Goal: Find specific page/section: Find specific page/section

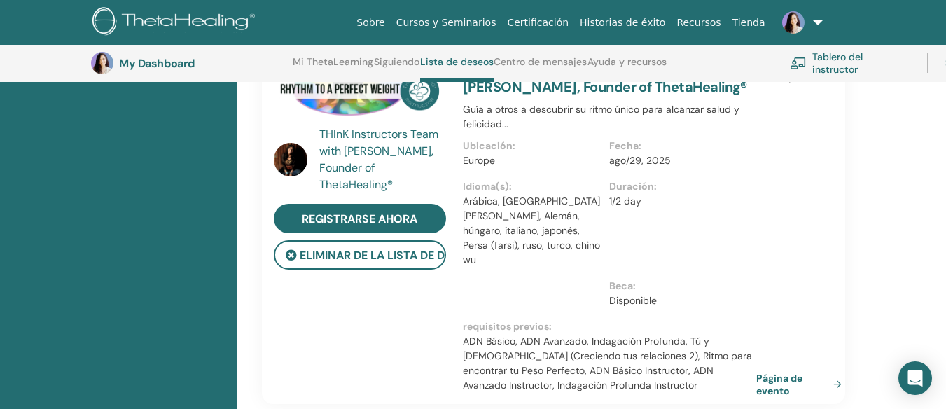
scroll to position [562, 0]
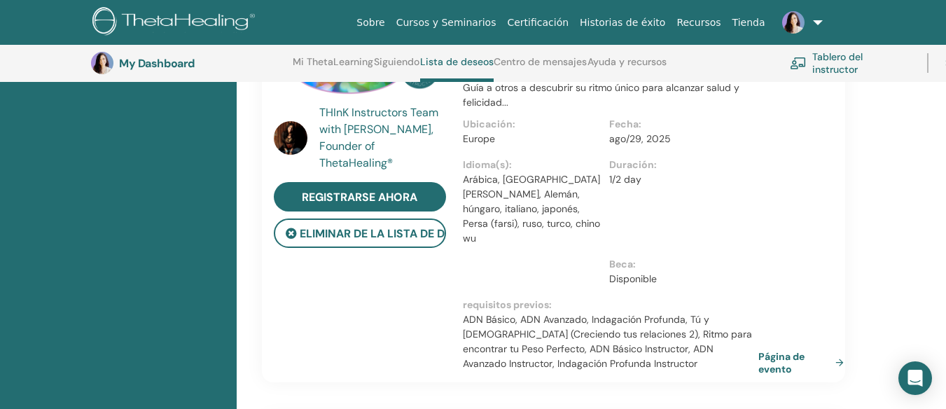
click at [777, 350] on link "Página de evento" at bounding box center [804, 362] width 91 height 25
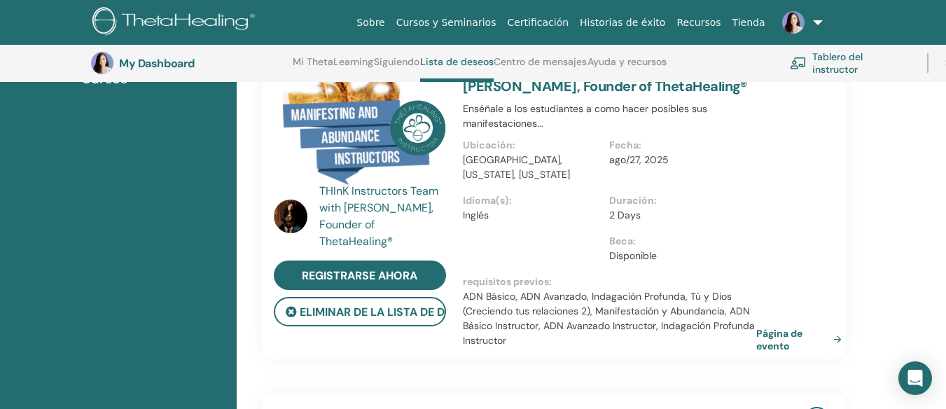
scroll to position [172, 0]
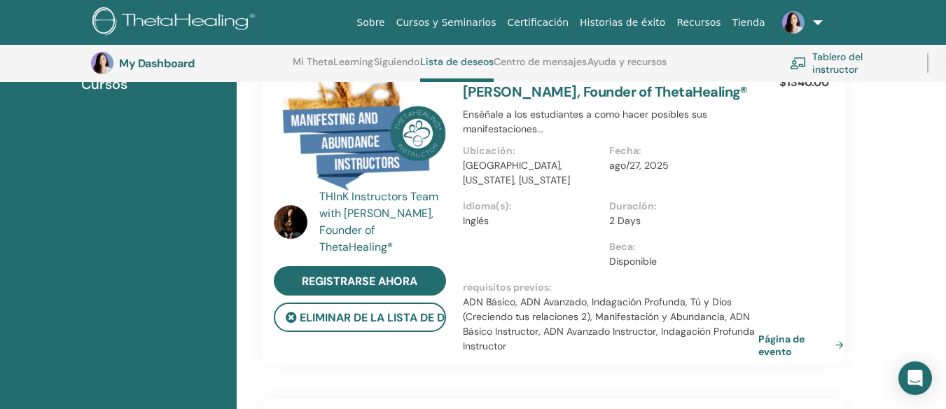
click at [771, 345] on link "Página de evento" at bounding box center [804, 345] width 91 height 25
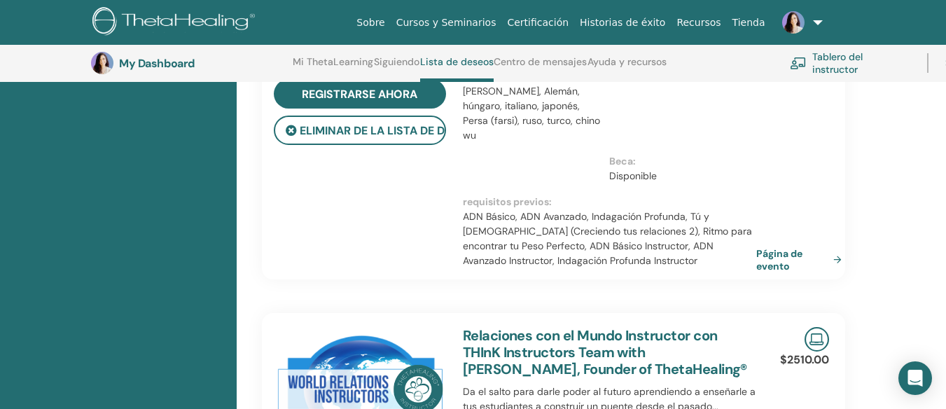
scroll to position [670, 0]
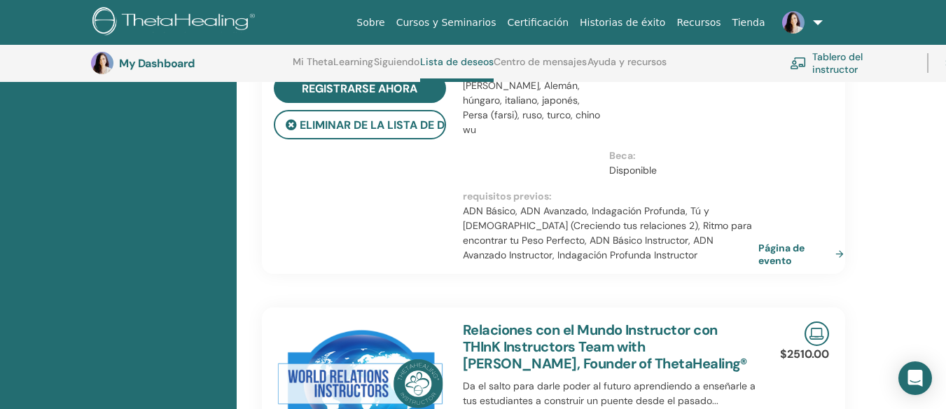
click at [785, 242] on link "Página de evento" at bounding box center [804, 254] width 91 height 25
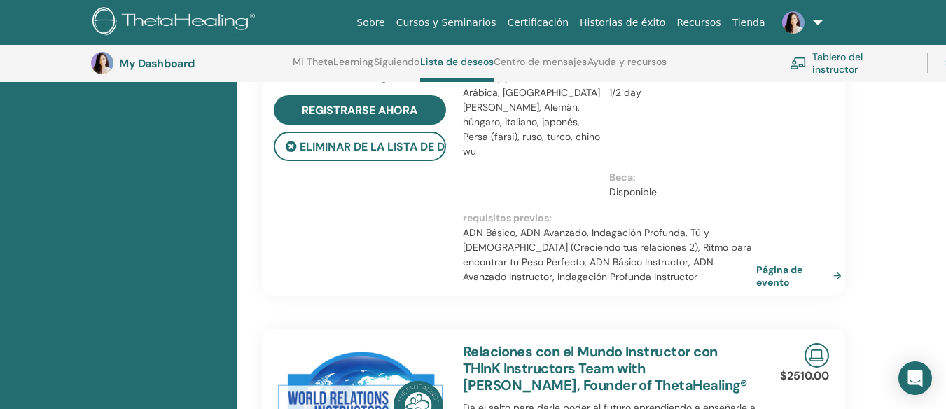
scroll to position [654, 0]
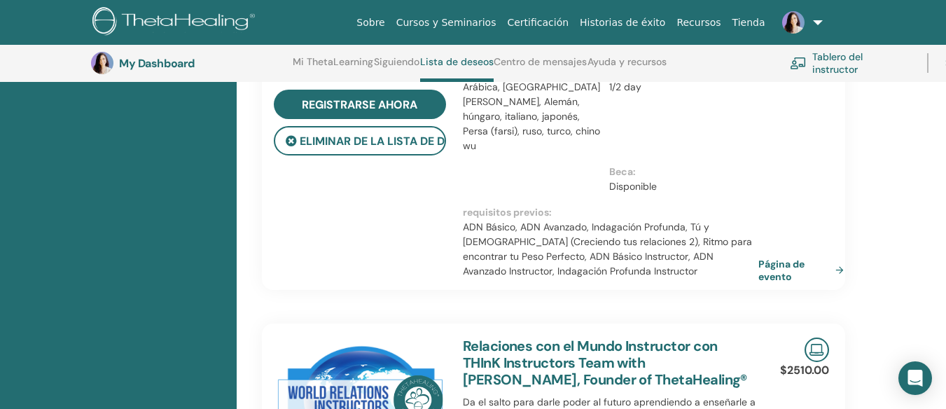
click at [780, 258] on link "Página de evento" at bounding box center [804, 270] width 91 height 25
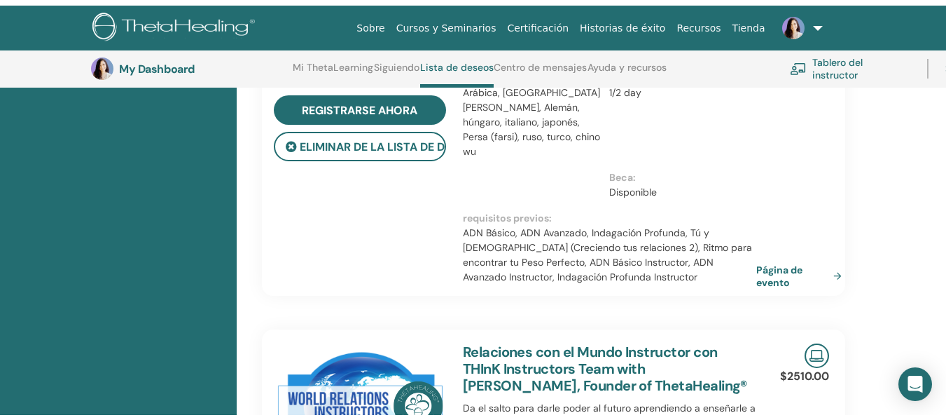
scroll to position [0, 0]
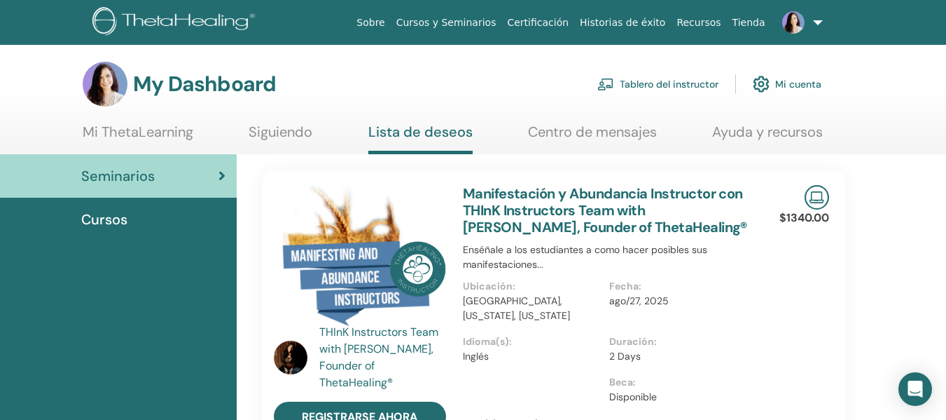
click at [390, 26] on link "Sobre" at bounding box center [370, 23] width 39 height 26
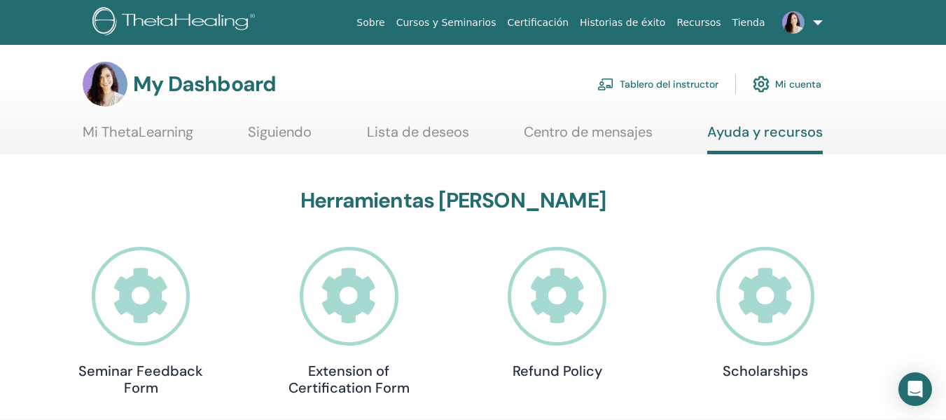
click at [750, 300] on icon at bounding box center [765, 296] width 99 height 99
click at [751, 289] on icon at bounding box center [765, 296] width 99 height 99
